Goal: Task Accomplishment & Management: Use online tool/utility

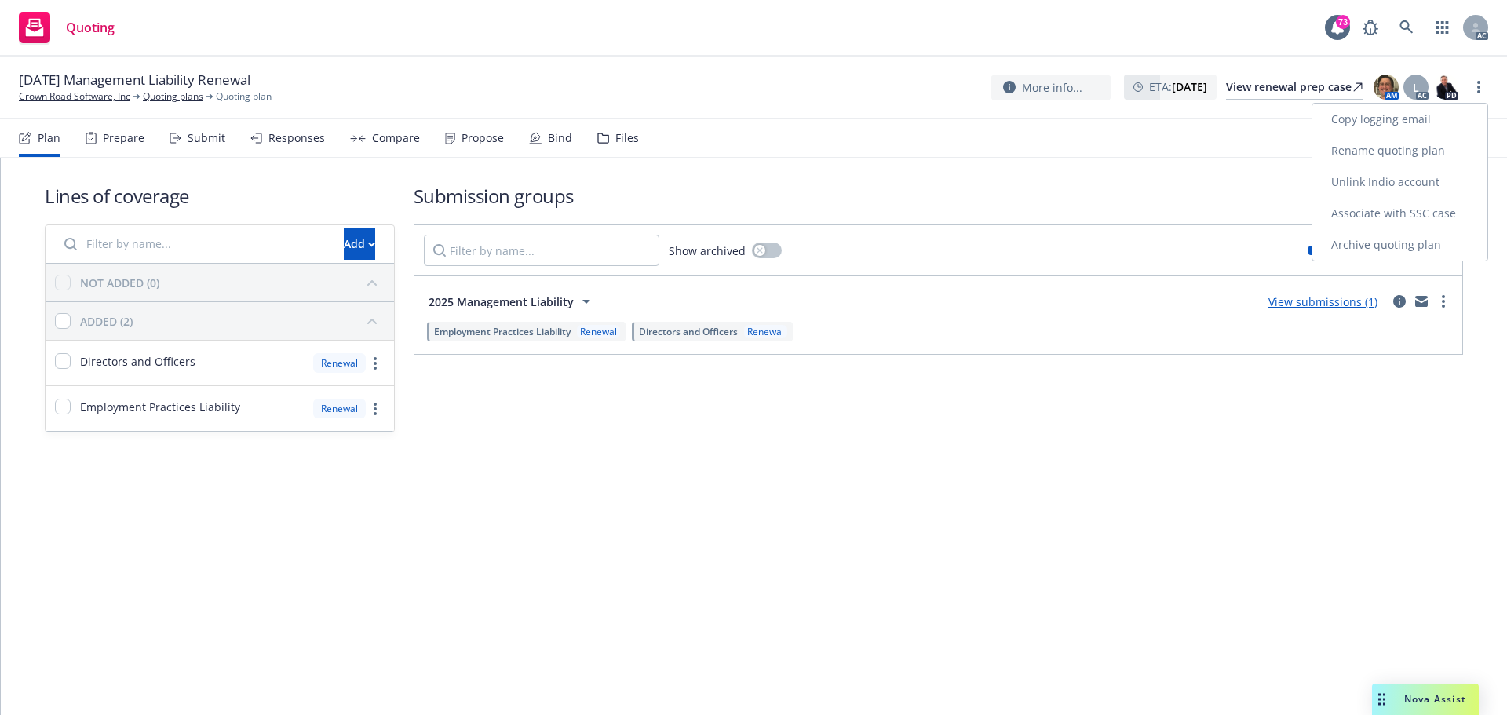
click at [1394, 120] on link "Copy logging email" at bounding box center [1400, 119] width 175 height 31
